Goal: Task Accomplishment & Management: Use online tool/utility

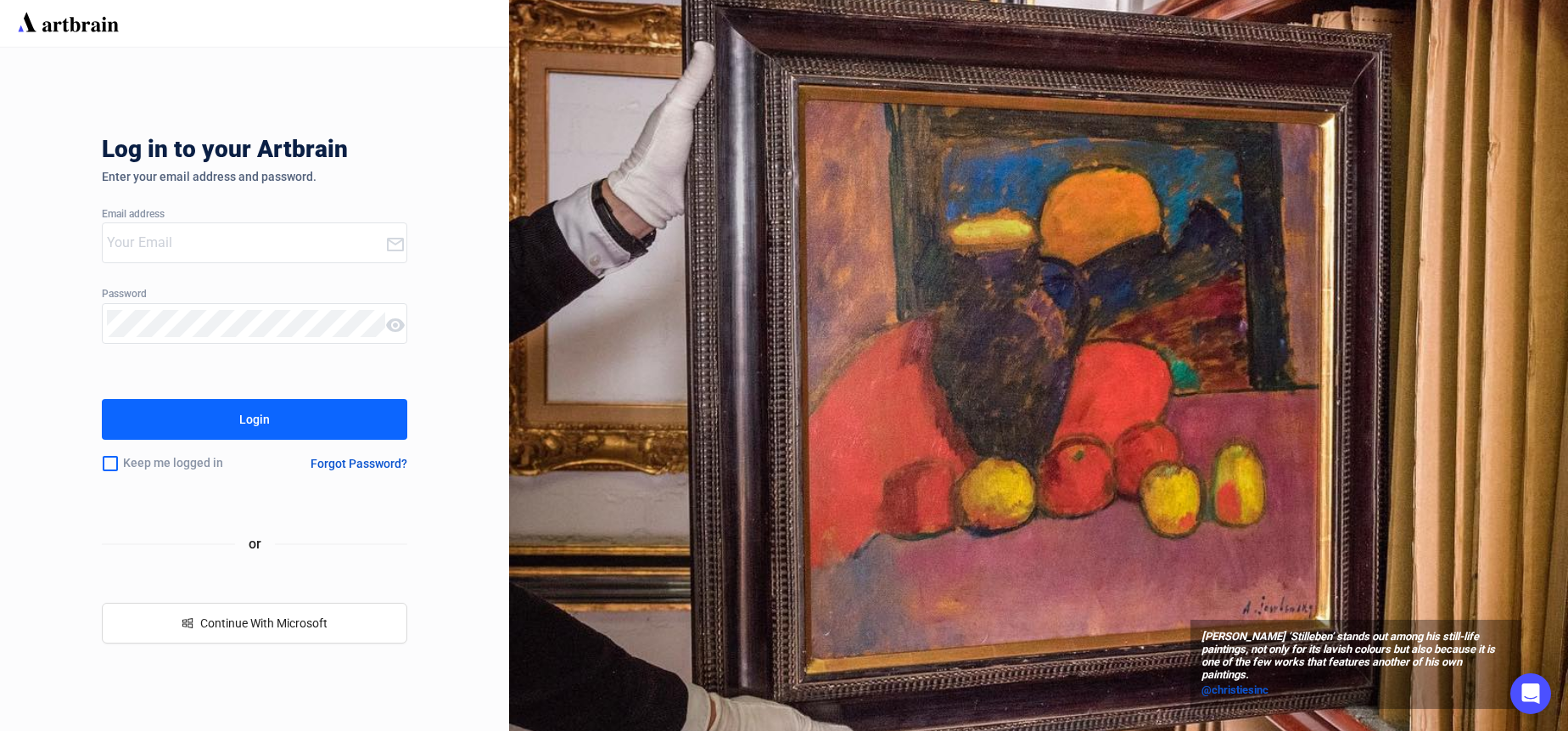
click at [344, 254] on input "email" at bounding box center [246, 242] width 278 height 27
type input "[PERSON_NAME][EMAIL_ADDRESS][DOMAIN_NAME]"
click at [231, 405] on button "Login" at bounding box center [254, 419] width 306 height 41
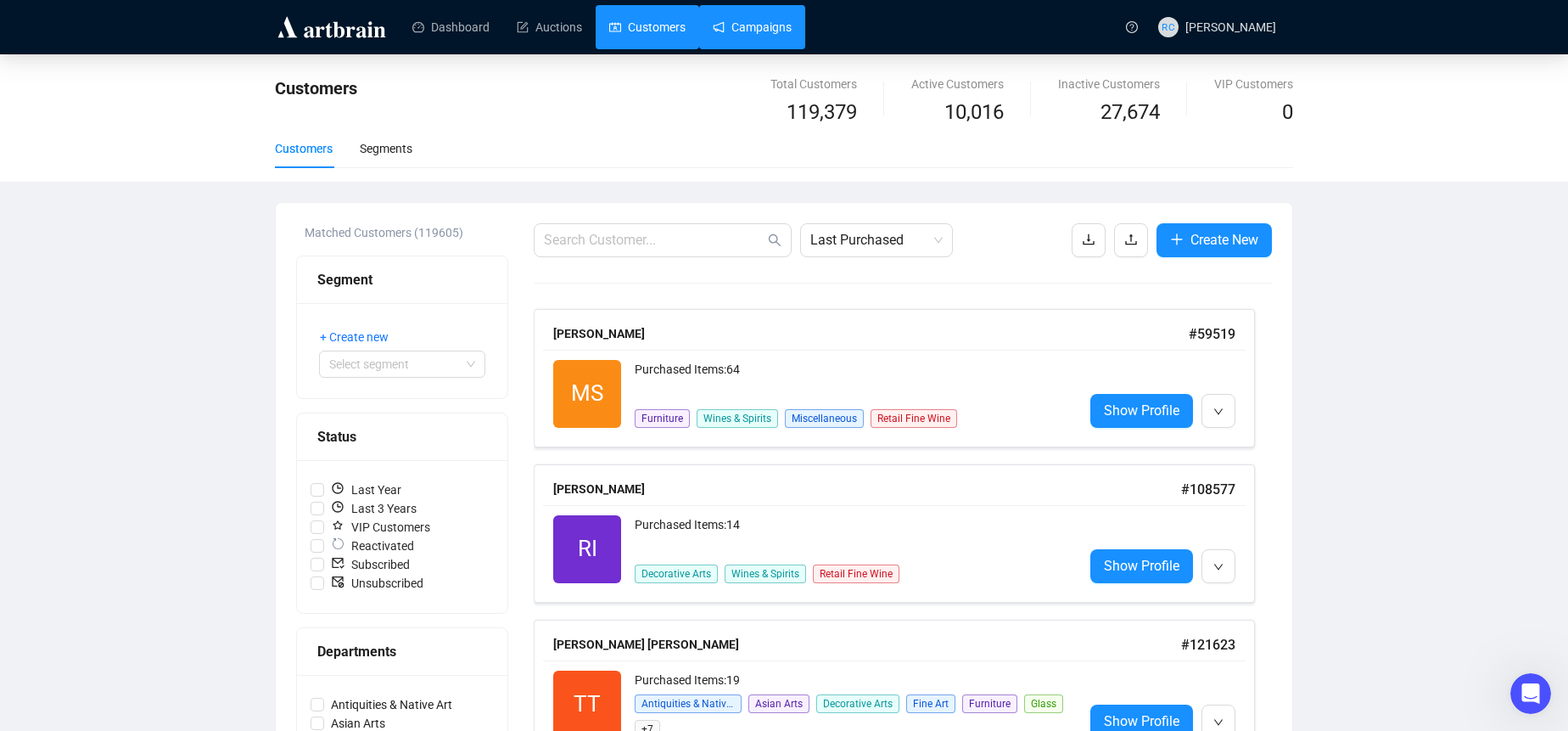
click at [745, 35] on link "Campaigns" at bounding box center [753, 27] width 79 height 44
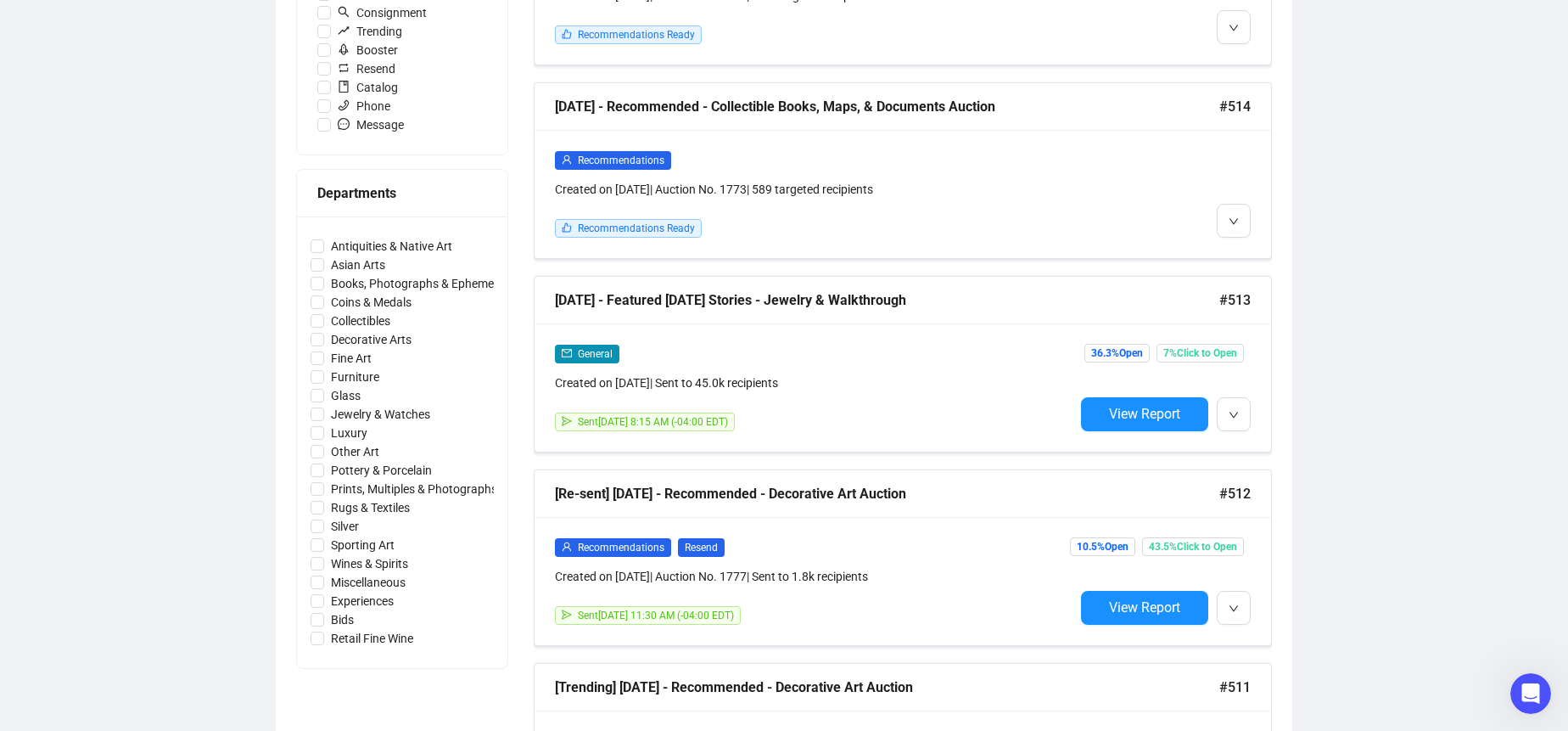
scroll to position [613, 0]
click at [1129, 420] on span "View Report" at bounding box center [1145, 415] width 71 height 16
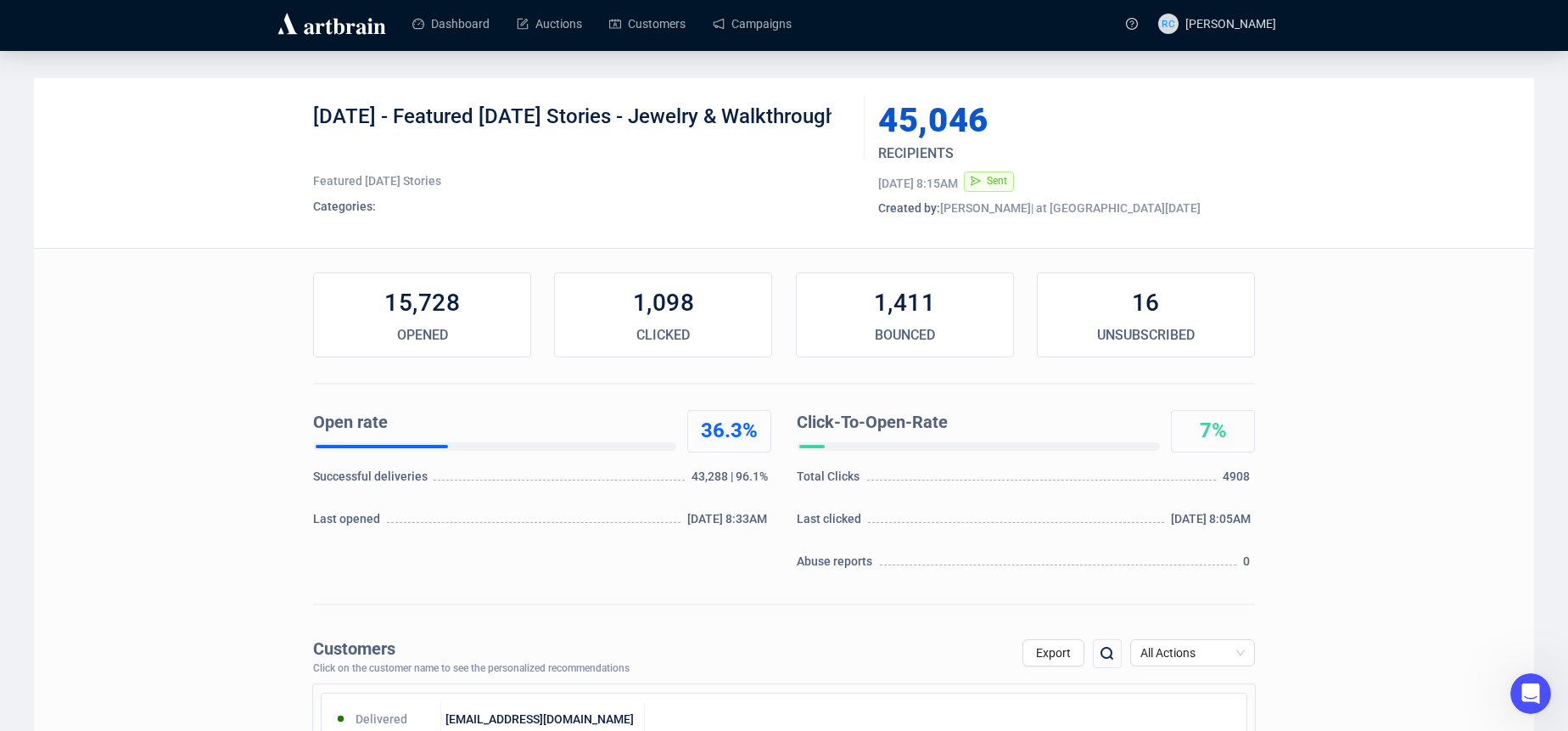
scroll to position [3, 0]
